Goal: Task Accomplishment & Management: Complete application form

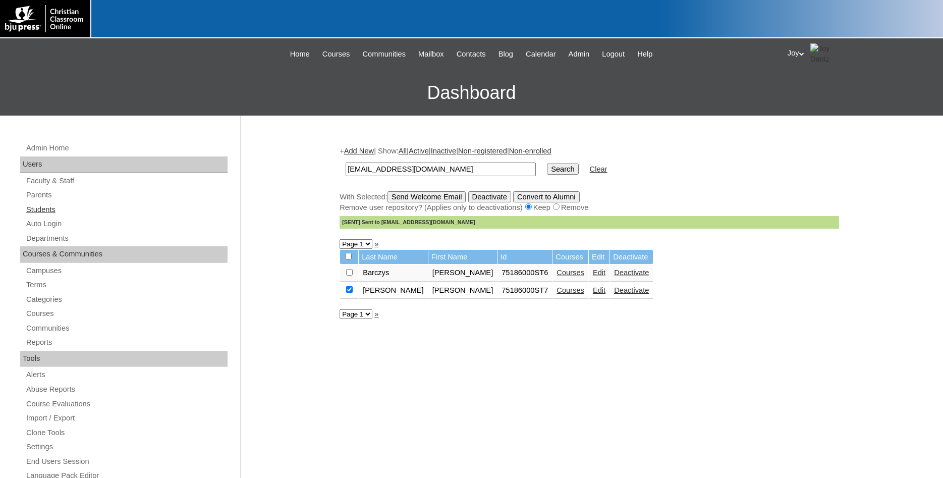
click at [38, 208] on link "Students" at bounding box center [126, 209] width 202 height 13
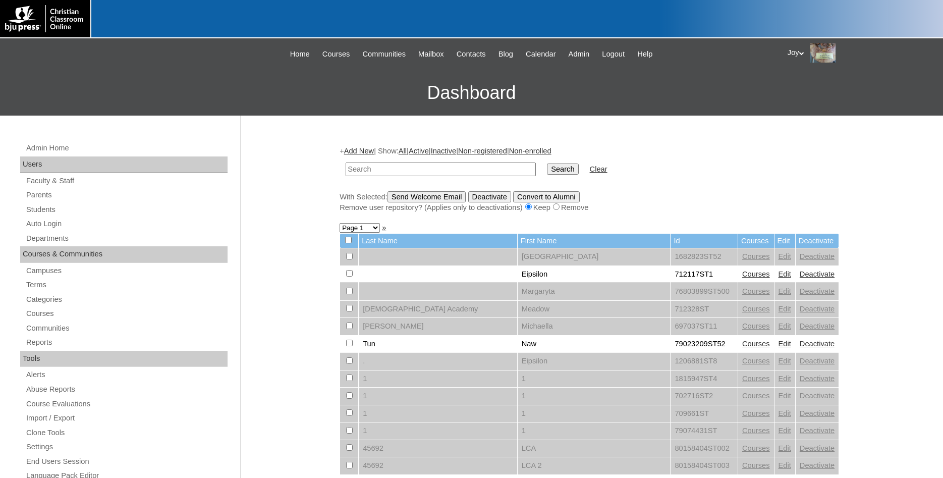
click at [389, 168] on input "text" at bounding box center [441, 169] width 190 height 14
click at [53, 210] on link "Students" at bounding box center [126, 209] width 202 height 13
type input "733094"
click at [542, 178] on td "Search" at bounding box center [562, 169] width 41 height 24
click at [547, 173] on input "Search" at bounding box center [562, 168] width 31 height 11
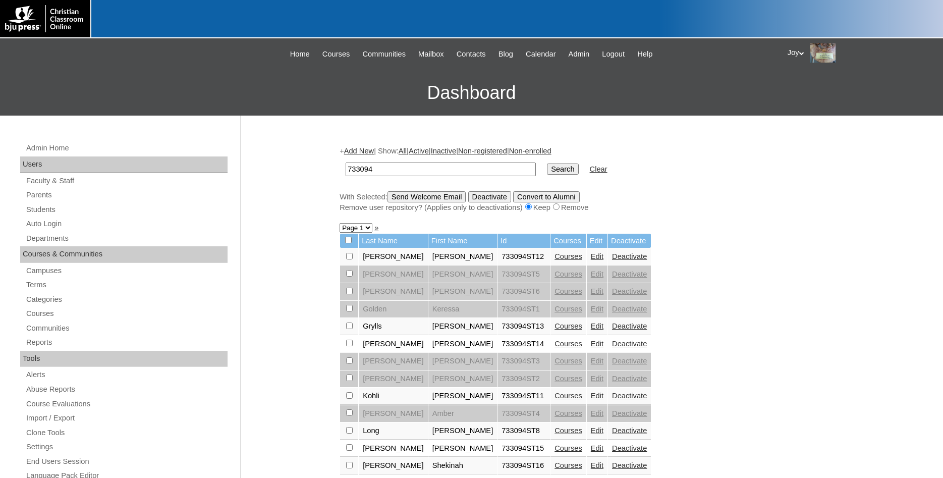
click at [360, 152] on link "Add New" at bounding box center [359, 151] width 30 height 8
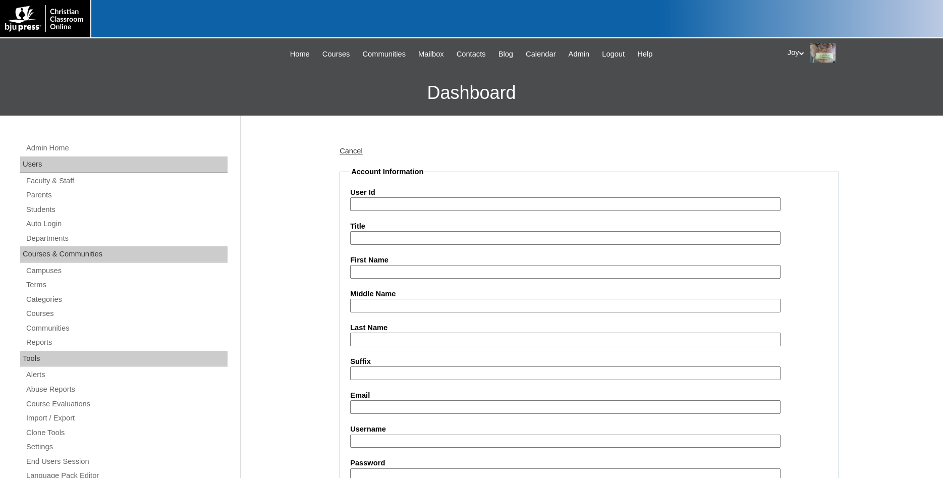
click at [410, 205] on input "User Id" at bounding box center [565, 204] width 430 height 14
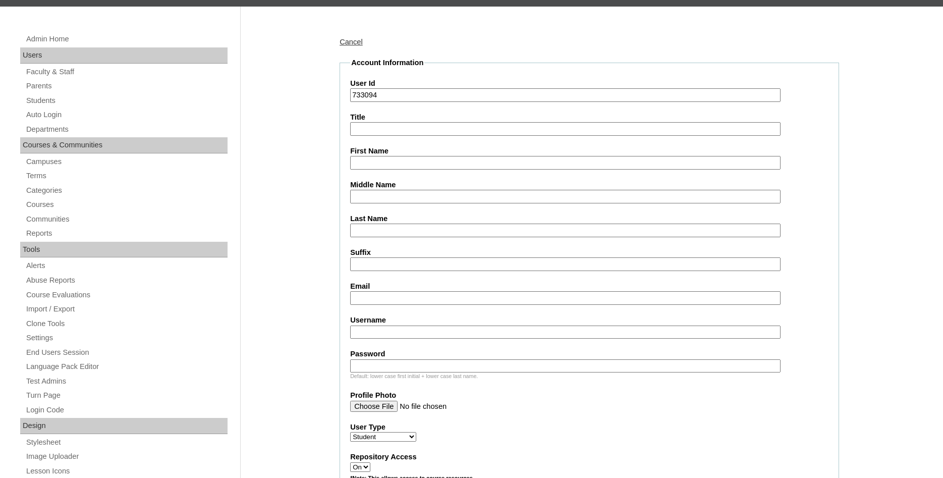
scroll to position [51, 0]
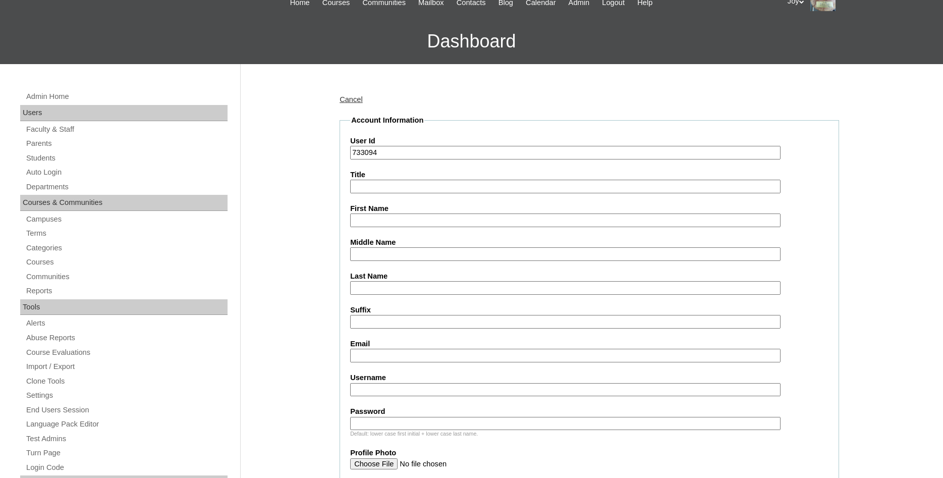
click at [405, 150] on input "733094" at bounding box center [565, 153] width 430 height 14
type input "733094ST21"
click at [378, 226] on input "First Name" at bounding box center [565, 220] width 430 height 14
type input "Jaden"
click at [461, 287] on input "Last Name" at bounding box center [565, 288] width 430 height 14
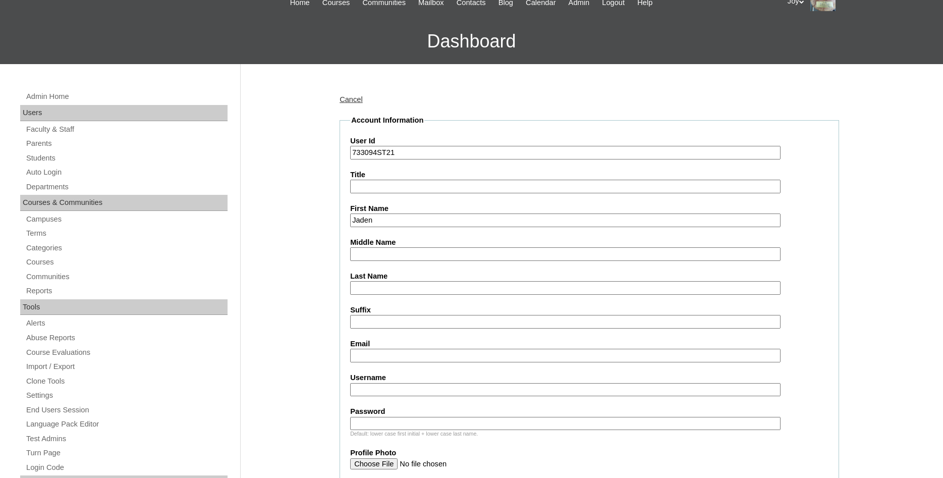
click at [406, 283] on input "Last Name" at bounding box center [565, 288] width 430 height 14
type input "Bontrager"
click at [393, 351] on input "Email" at bounding box center [565, 356] width 430 height 14
drag, startPoint x: 396, startPoint y: 354, endPoint x: 386, endPoint y: 354, distance: 9.1
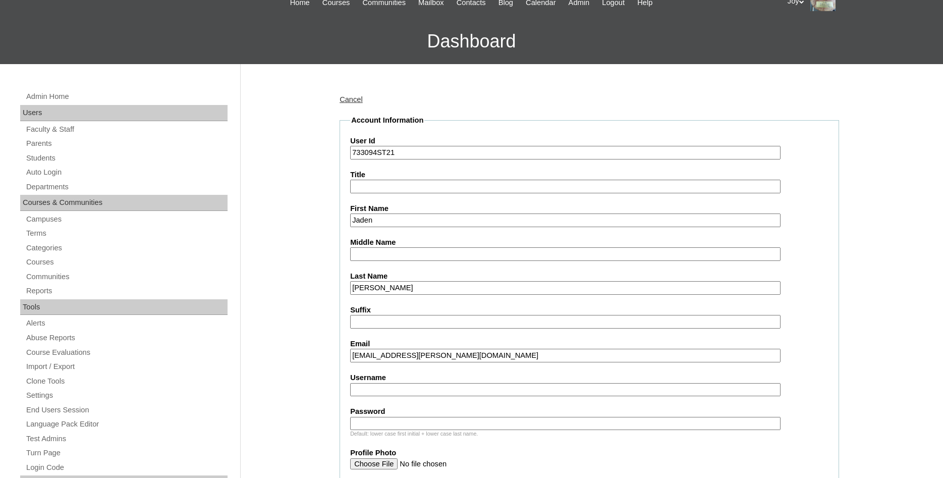
click at [386, 354] on input "alyssa.wilder@bbcschool.org" at bounding box center [565, 356] width 430 height 14
click at [396, 355] on input "alyssa.wilder@bbcschool.org" at bounding box center [565, 356] width 430 height 14
drag, startPoint x: 396, startPoint y: 355, endPoint x: 391, endPoint y: 358, distance: 5.6
click at [391, 358] on input "alyssa.wilder@bbcschool.org" at bounding box center [565, 356] width 430 height 14
click at [397, 358] on input "alyssa.wilder@bbcschool.org" at bounding box center [565, 356] width 430 height 14
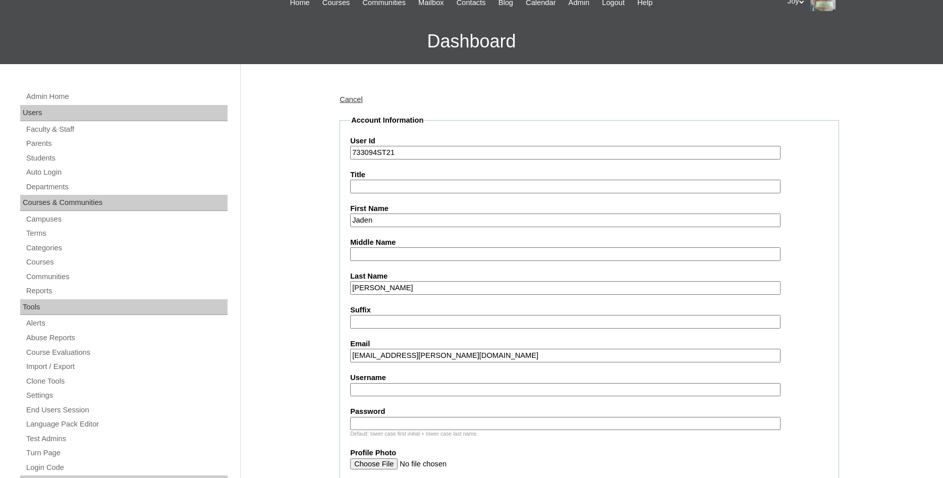
drag, startPoint x: 397, startPoint y: 358, endPoint x: 328, endPoint y: 367, distance: 69.2
click at [350, 362] on input "alyssa.wilder@bbcschool.org" at bounding box center [565, 356] width 430 height 14
click at [405, 359] on input "alyssa.wilder@bbcschool.org" at bounding box center [565, 356] width 430 height 14
click at [395, 354] on input "alyssa.wilder@bbcschool.org" at bounding box center [565, 356] width 430 height 14
click at [396, 355] on input "alyssa.wilder@bbcschool.org" at bounding box center [565, 356] width 430 height 14
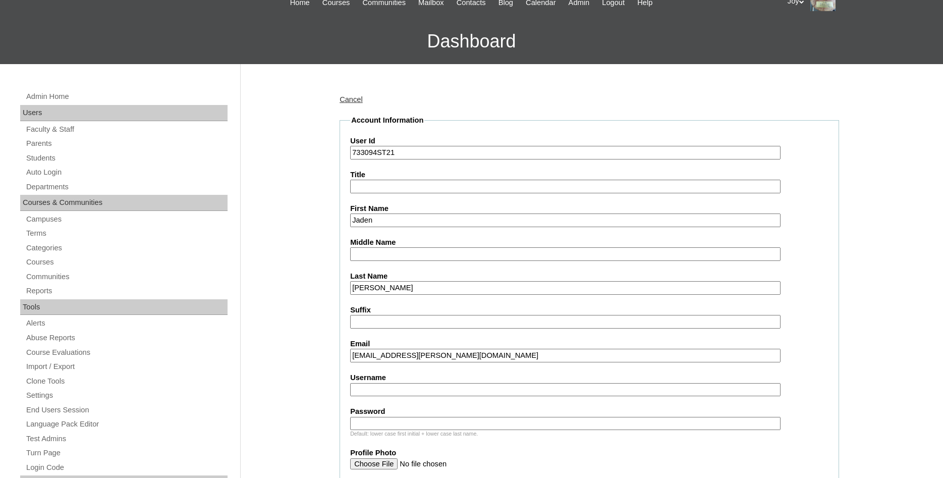
click at [399, 356] on input "alyssa.wilder@bbcschool.org" at bounding box center [565, 356] width 430 height 14
type input "jaden.bontrager@bbcschool.org"
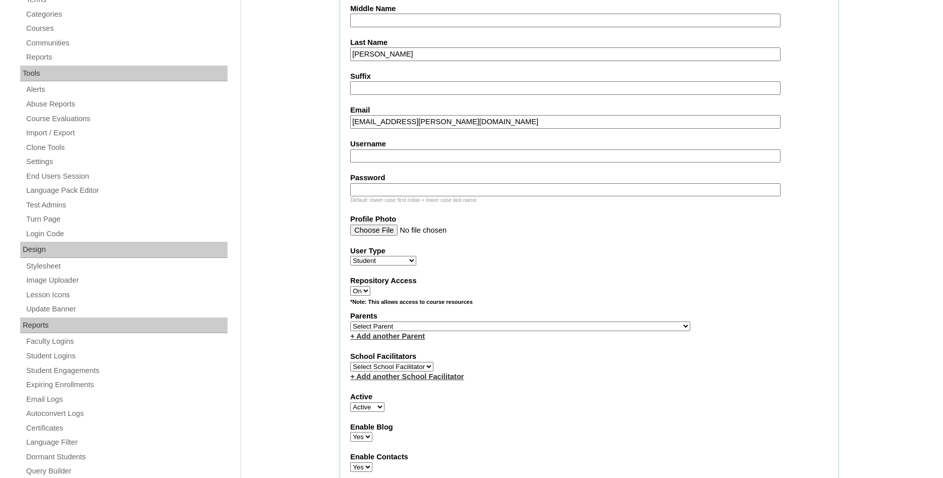
scroll to position [309, 0]
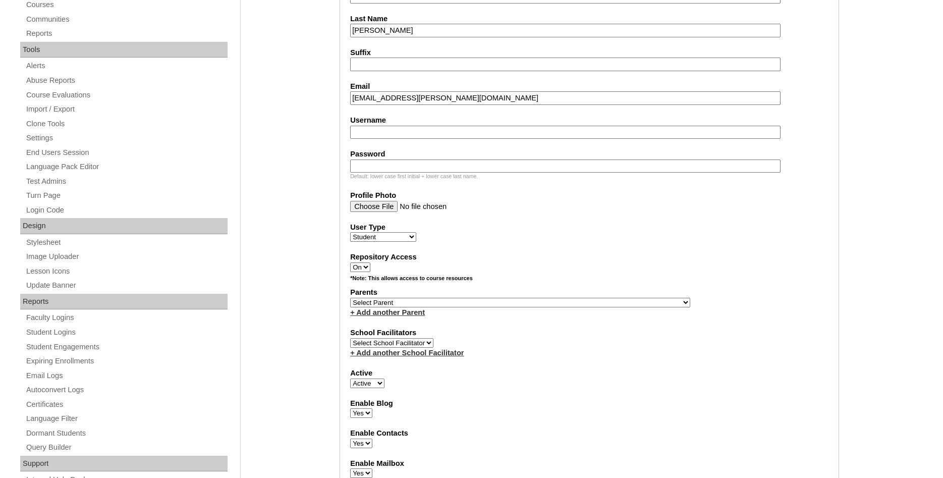
click at [475, 298] on label "Parents" at bounding box center [589, 292] width 478 height 11
click at [488, 303] on select "Select Parent , Fautanu, Ma 1, 1 23-24 accountMorgan, Jason 6th Street Mennonit…" at bounding box center [520, 303] width 340 height 10
click at [409, 307] on select "Select Parent , Fautanu, Ma 1, 1 23-24 accountMorgan, Jason 6th Street Mennonit…" at bounding box center [520, 303] width 340 height 10
select select "35849"
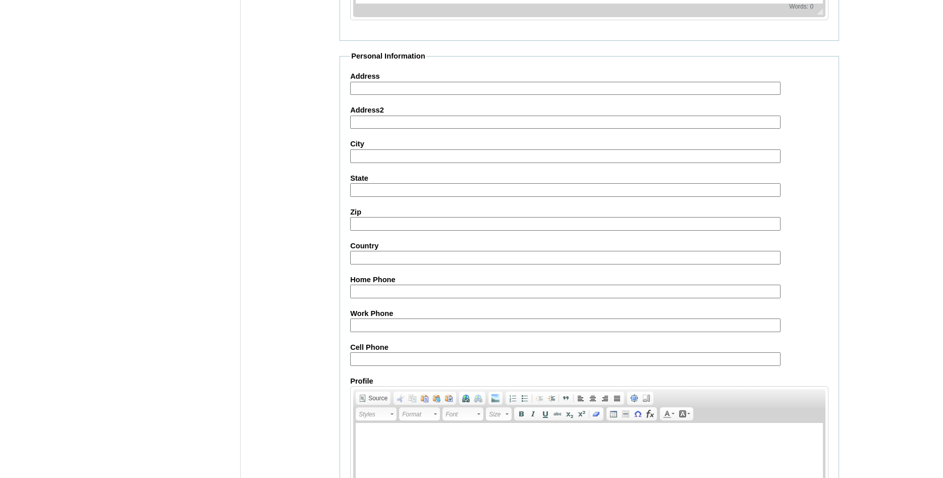
scroll to position [1074, 0]
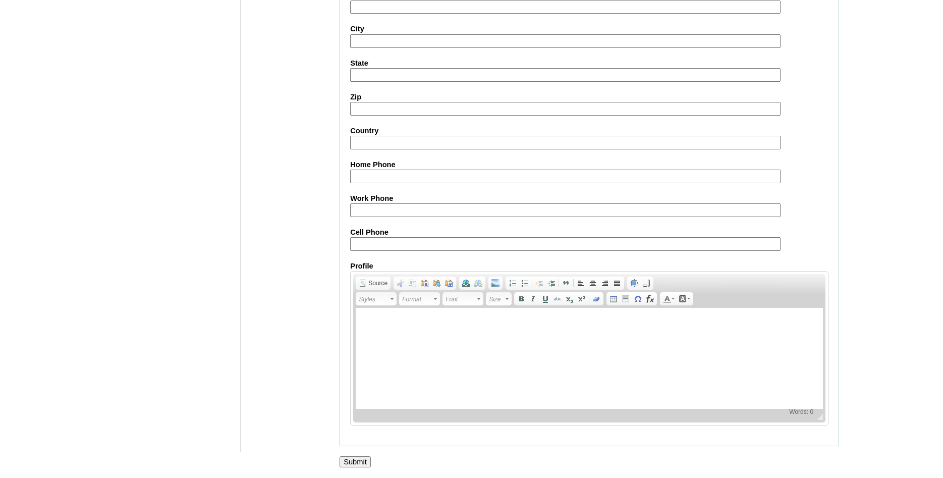
click at [351, 461] on input "Submit" at bounding box center [355, 461] width 31 height 11
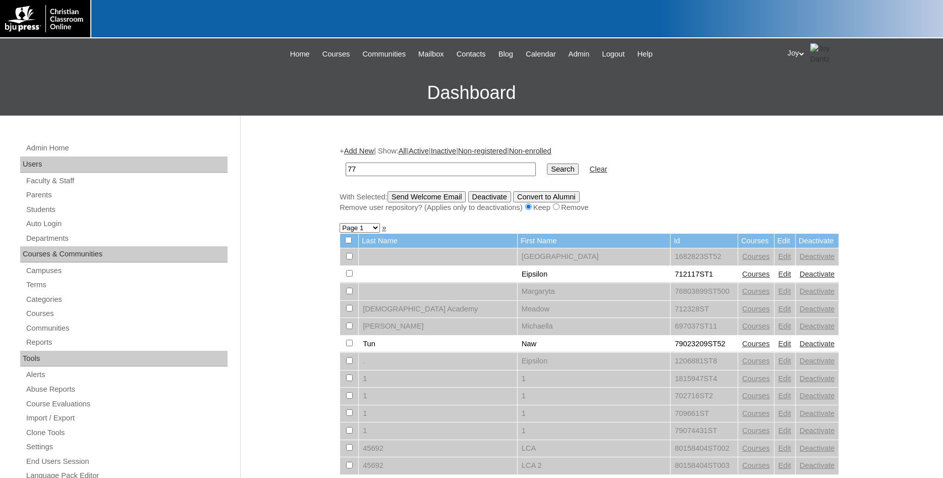
type input "7"
type input "3"
type input "733094"
click at [547, 163] on input "Search" at bounding box center [562, 168] width 31 height 11
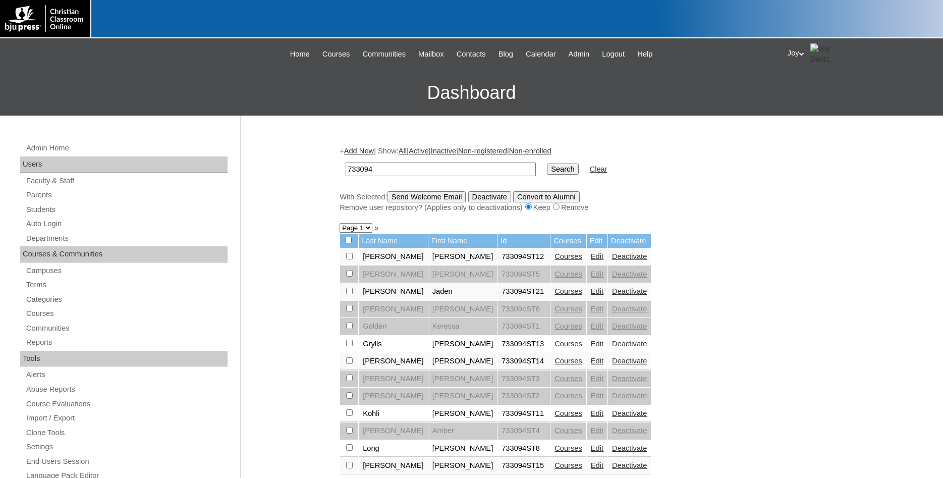
click at [550, 291] on td "Courses" at bounding box center [568, 291] width 36 height 17
click at [554, 292] on link "Courses" at bounding box center [568, 291] width 28 height 8
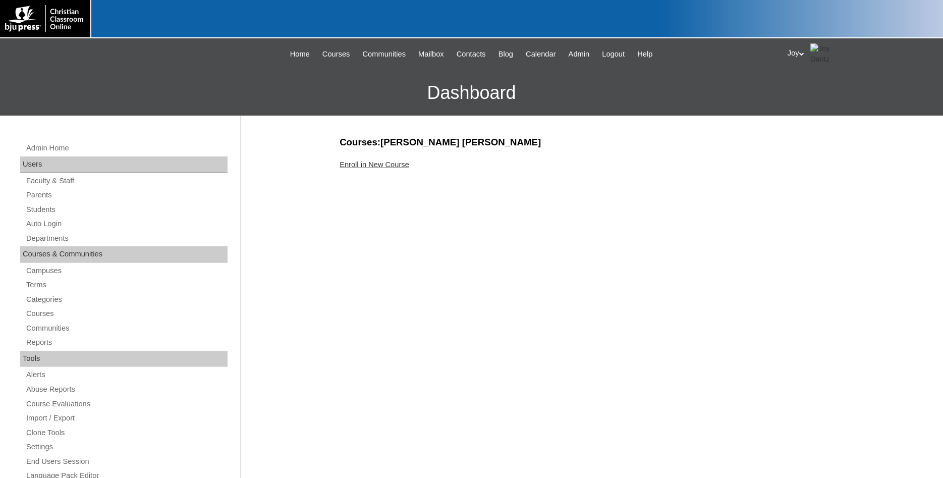
click at [383, 164] on link "Enroll in New Course" at bounding box center [375, 164] width 70 height 8
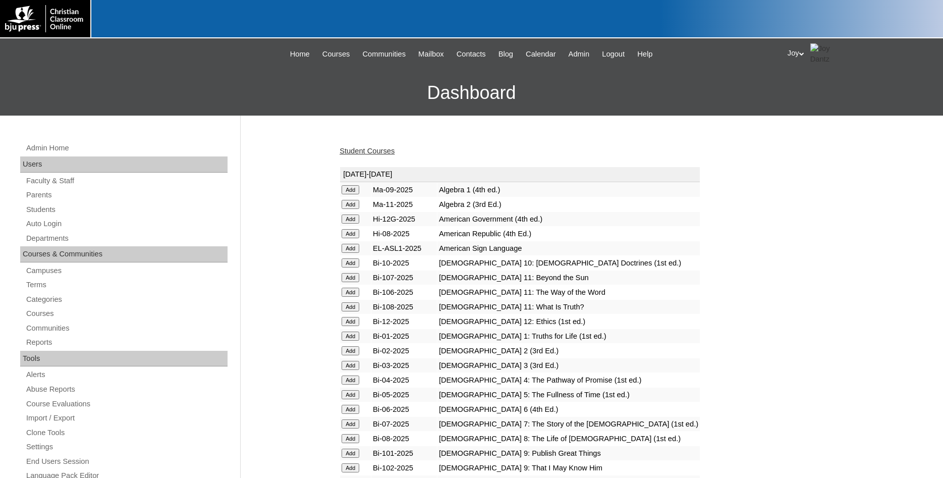
click at [347, 189] on input "Add" at bounding box center [351, 189] width 18 height 9
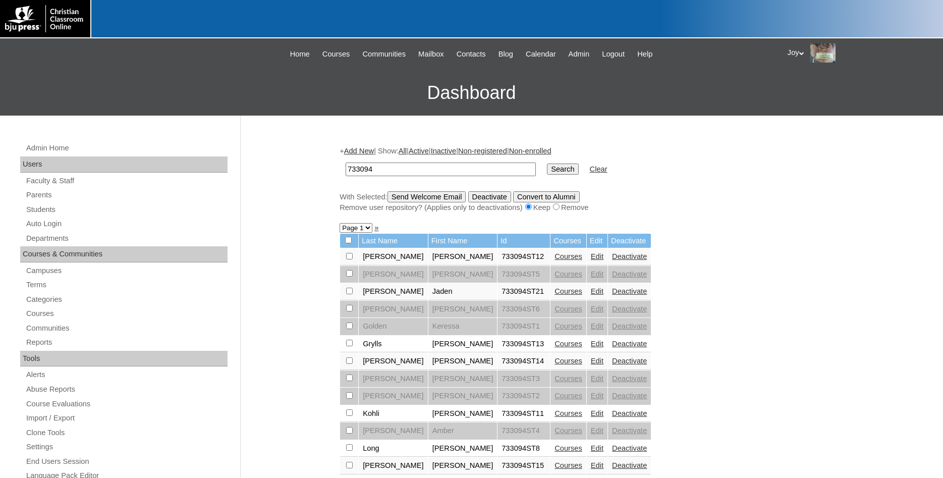
click at [349, 259] on input "checkbox" at bounding box center [349, 256] width 7 height 7
checkbox input "true"
click at [425, 195] on input "Send Welcome Email" at bounding box center [426, 196] width 79 height 11
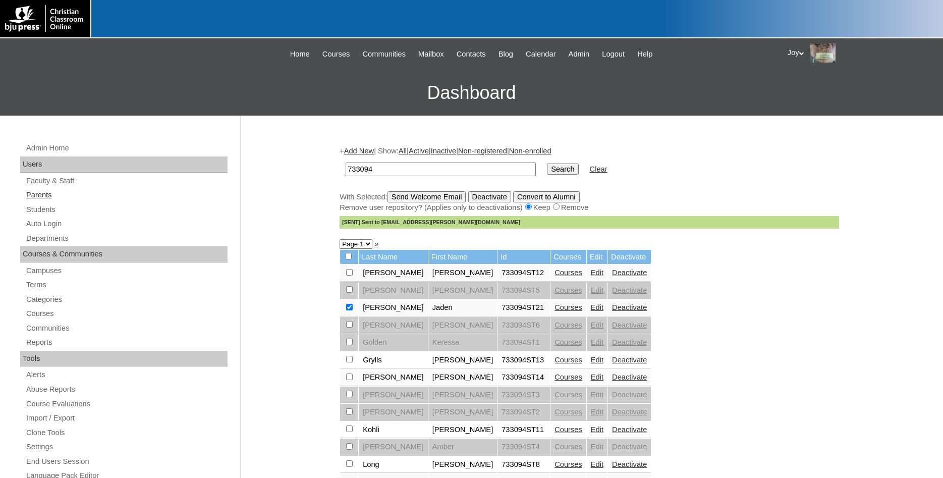
click at [31, 196] on link "Parents" at bounding box center [126, 195] width 202 height 13
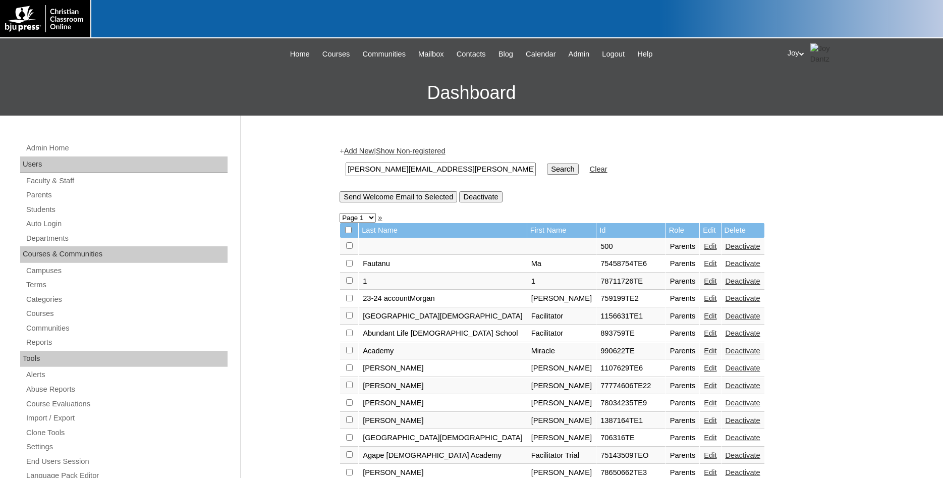
type input "nicole.scott@new-horizons.us"
click at [559, 169] on input "Search" at bounding box center [562, 168] width 31 height 11
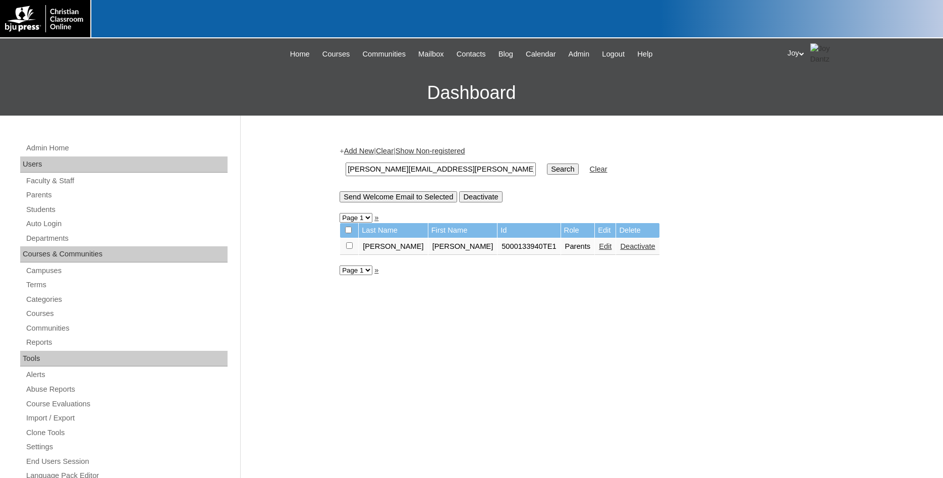
click at [353, 248] on td at bounding box center [349, 246] width 18 height 17
click at [352, 248] on input "checkbox" at bounding box center [349, 245] width 7 height 7
click at [351, 249] on input "checkbox" at bounding box center [349, 245] width 7 height 7
checkbox input "true"
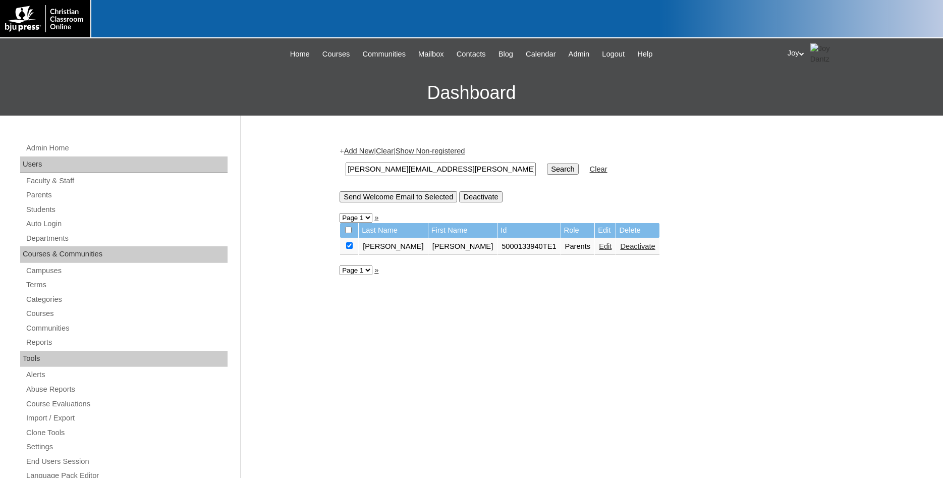
click at [366, 202] on input "Send Welcome Email to Selected" at bounding box center [399, 196] width 118 height 11
